Goal: Check status: Check status

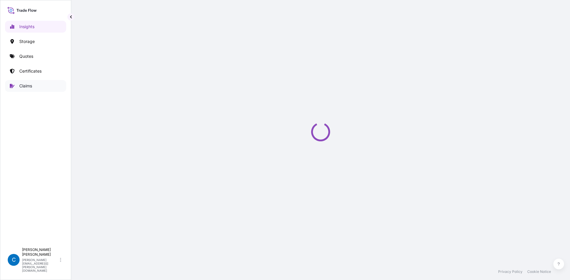
select select "2025"
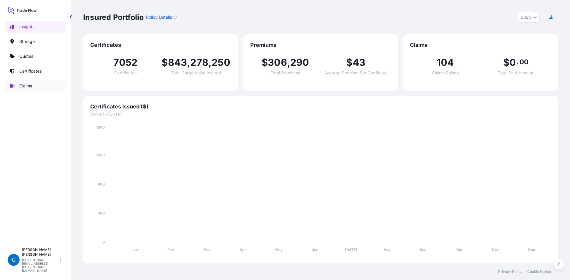
click at [56, 85] on link "Claims" at bounding box center [35, 86] width 61 height 12
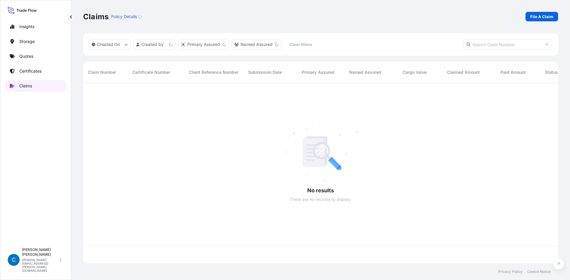
scroll to position [179, 470]
click at [525, 45] on input "text" at bounding box center [507, 44] width 89 height 11
paste input "92191442"
type input "92191442"
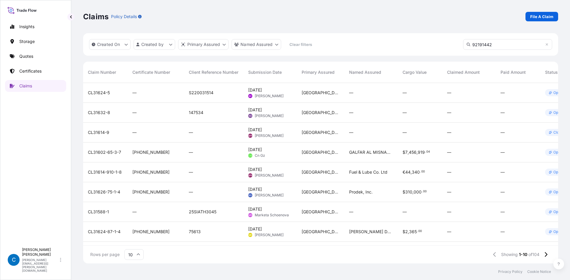
click at [525, 45] on input "92191442" at bounding box center [507, 44] width 89 height 11
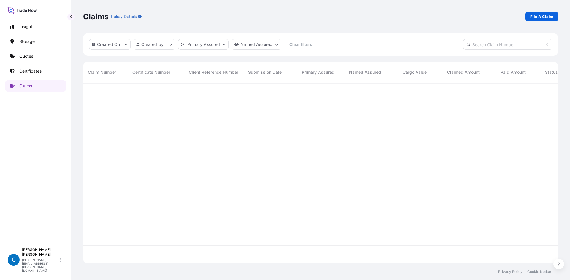
scroll to position [179, 470]
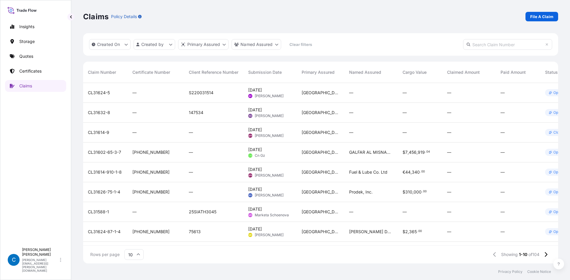
click at [501, 44] on input "text" at bounding box center [507, 44] width 89 height 11
paste input "CL31614-3"
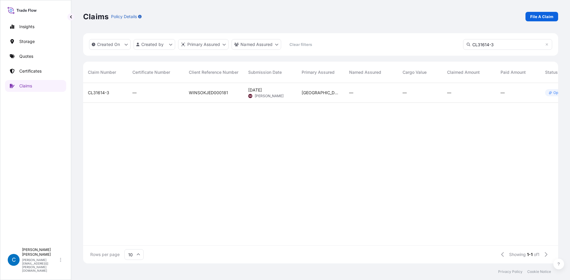
type input "CL31614-3"
click at [101, 95] on span "CL31614-3" at bounding box center [98, 93] width 21 height 6
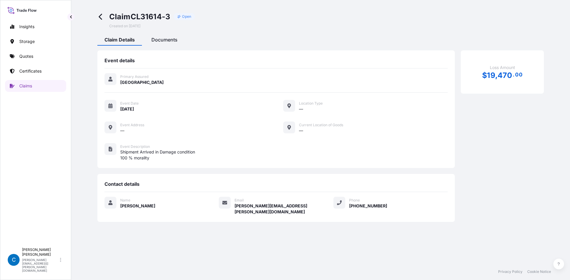
click at [170, 43] on div "Documents" at bounding box center [164, 41] width 40 height 10
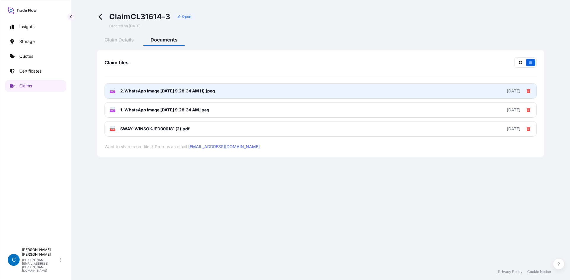
click at [280, 88] on link "JPG 2.WhatsApp Image [DATE] 9.28.34 AM (1).jpeg [DATE]" at bounding box center [320, 90] width 432 height 15
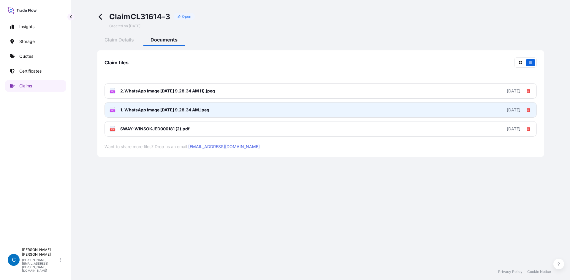
click at [197, 109] on span "1. WhatsApp Image [DATE] 9.28.34 AM.jpeg" at bounding box center [164, 110] width 89 height 6
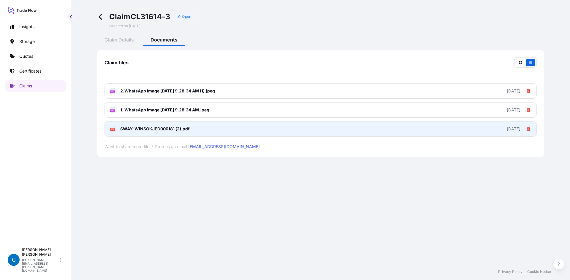
click at [154, 130] on span "SWAY-WINSOKJED000181 (2).pdf" at bounding box center [154, 129] width 69 height 6
